Goal: Download file/media

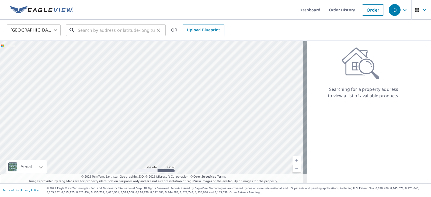
click at [98, 33] on input "text" at bounding box center [116, 30] width 77 height 15
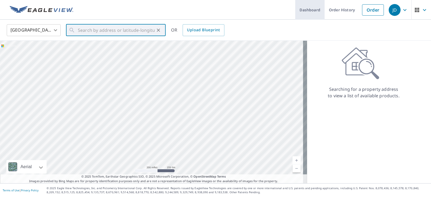
drag, startPoint x: 311, startPoint y: 13, endPoint x: 309, endPoint y: 16, distance: 3.9
click at [311, 13] on link "Dashboard" at bounding box center [310, 10] width 29 height 20
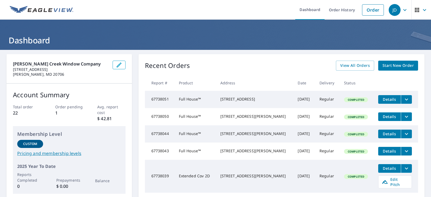
click at [404, 119] on icon "filesDropdownBtn-67738050" at bounding box center [407, 117] width 6 height 6
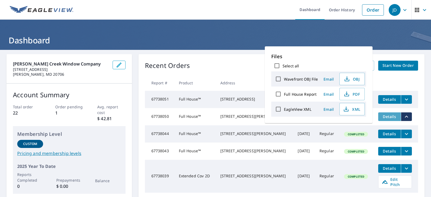
click at [383, 119] on span "Details" at bounding box center [390, 116] width 16 height 5
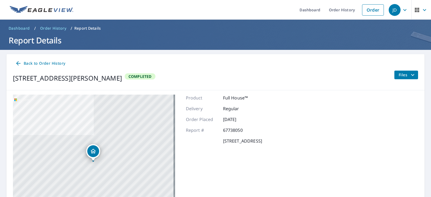
click at [400, 76] on span "Files" at bounding box center [407, 75] width 17 height 6
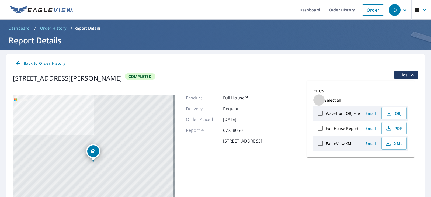
click at [318, 100] on input "Select all" at bounding box center [319, 99] width 11 height 11
checkbox input "true"
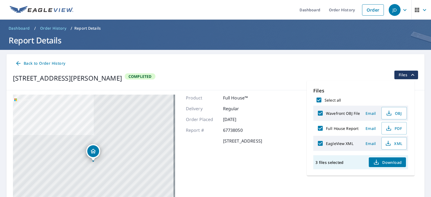
click at [382, 160] on span "Download" at bounding box center [388, 162] width 29 height 6
click at [320, 98] on input "Select all" at bounding box center [319, 99] width 11 height 11
checkbox input "false"
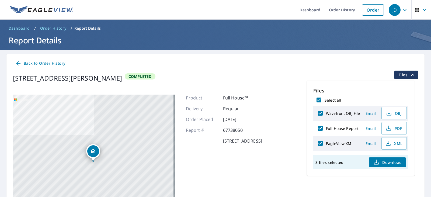
checkbox input "false"
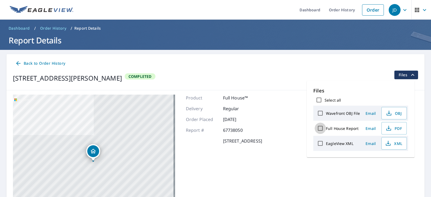
click at [320, 127] on input "Full House Report" at bounding box center [320, 128] width 11 height 11
checkbox input "true"
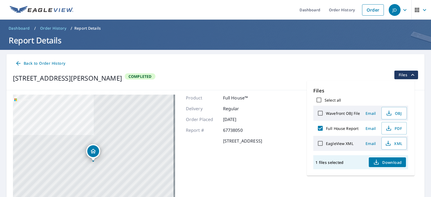
click at [389, 165] on button "Download" at bounding box center [387, 162] width 37 height 10
